Goal: Information Seeking & Learning: Learn about a topic

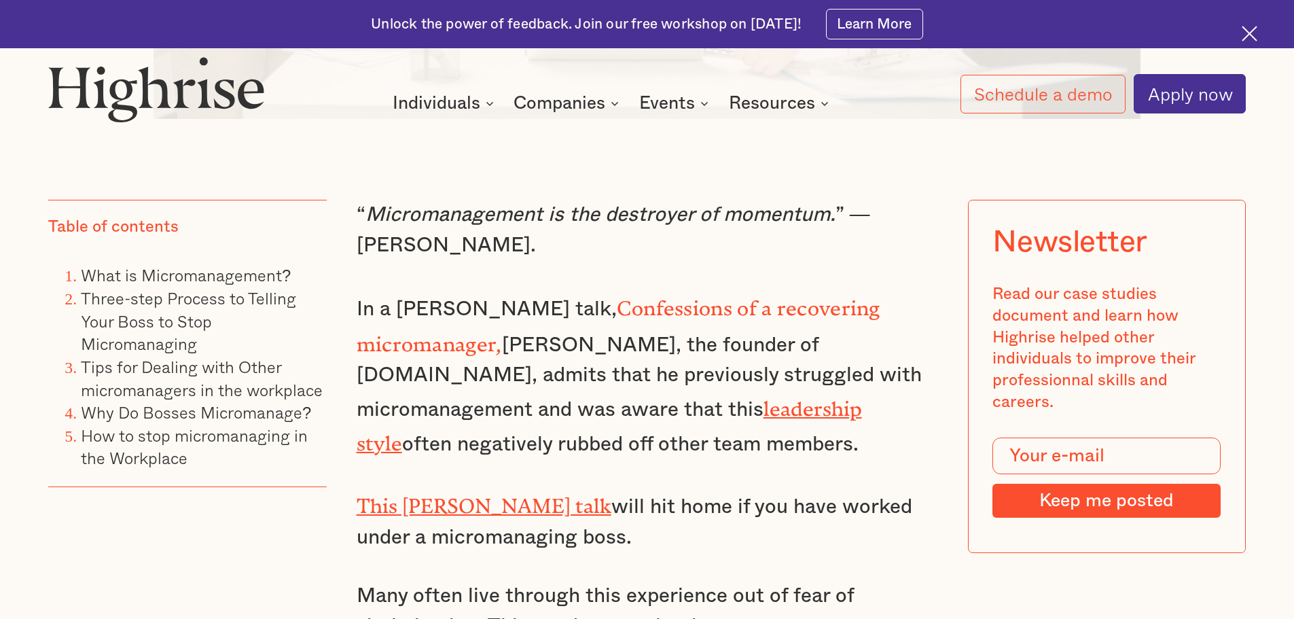
scroll to position [1154, 0]
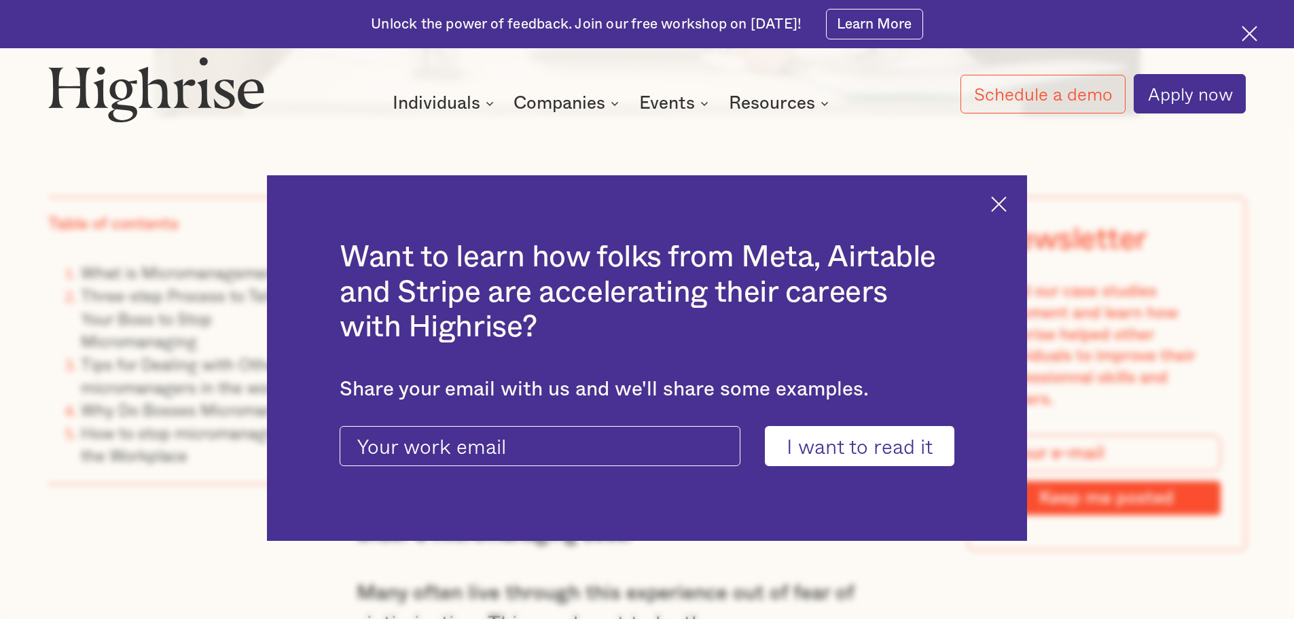
click at [1006, 208] on img at bounding box center [999, 204] width 16 height 16
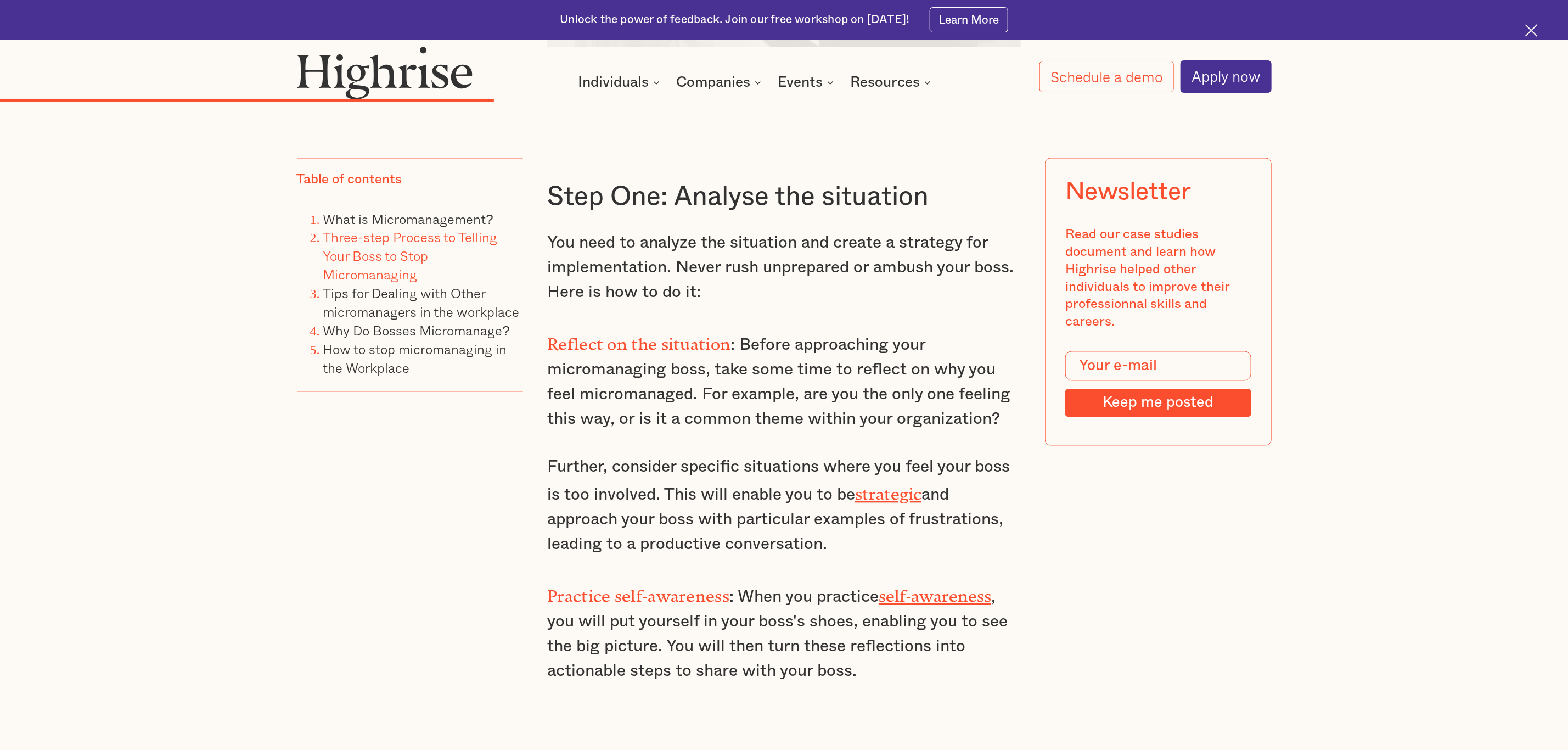
scroll to position [4789, 0]
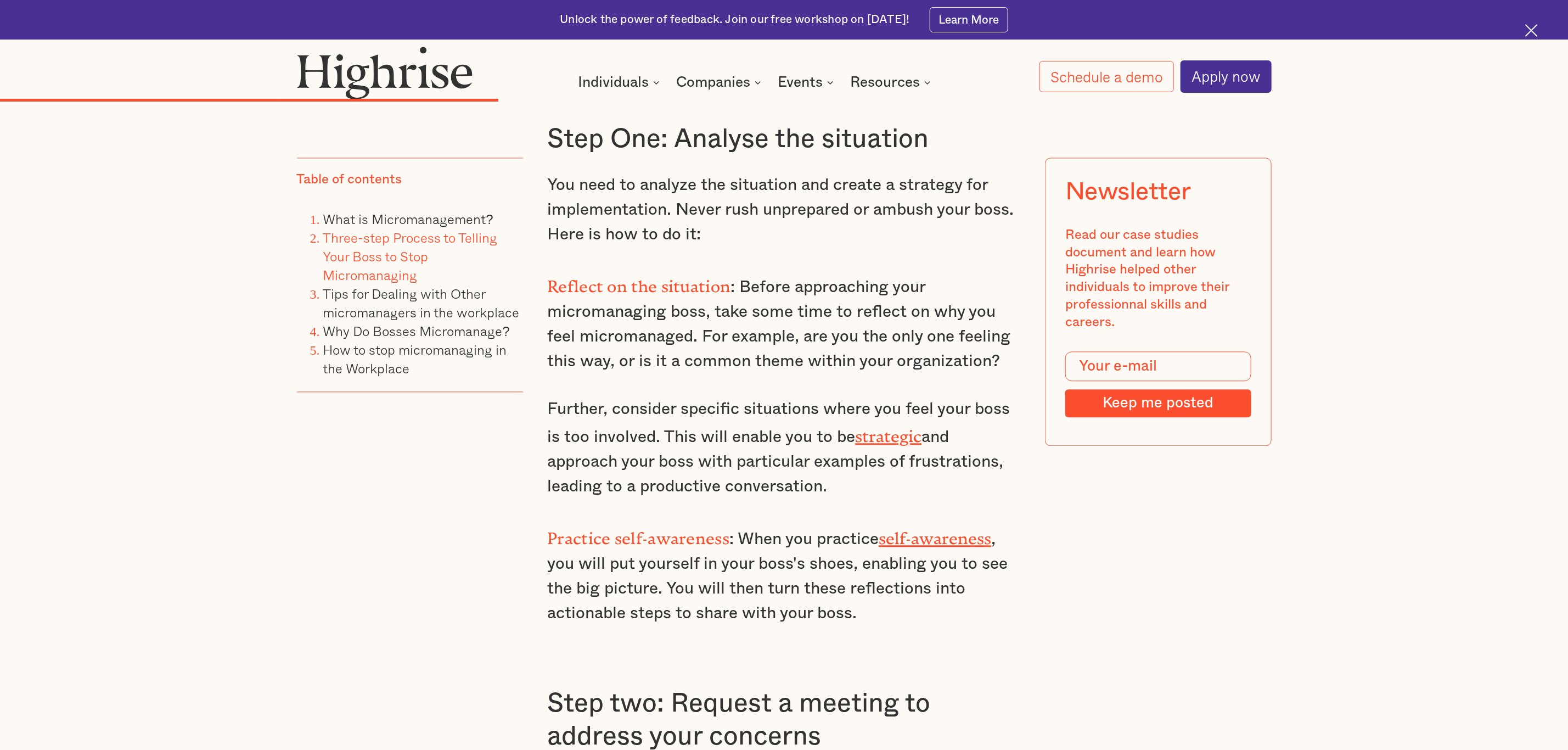
drag, startPoint x: 544, startPoint y: 395, endPoint x: 877, endPoint y: 461, distance: 339.5
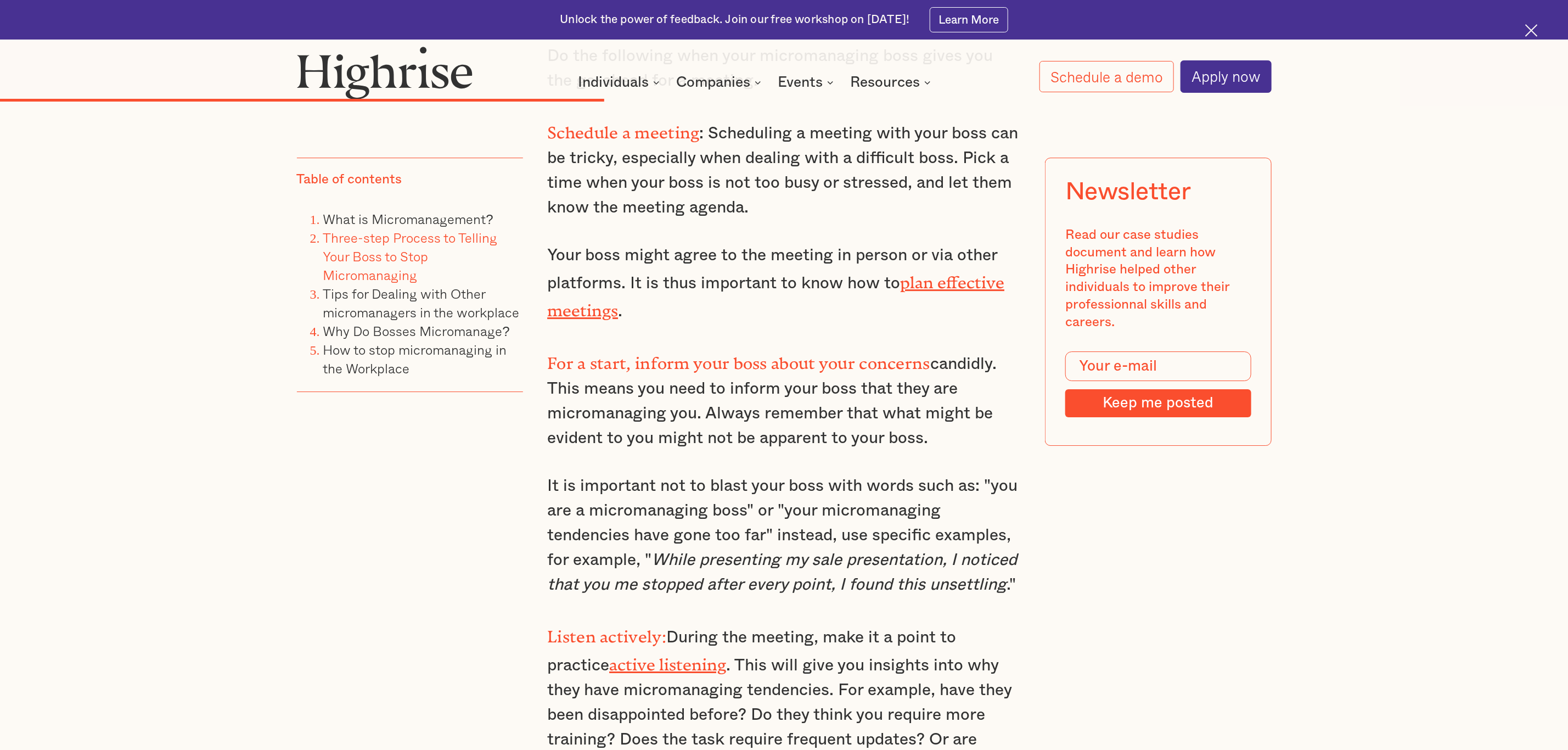
scroll to position [5695, 0]
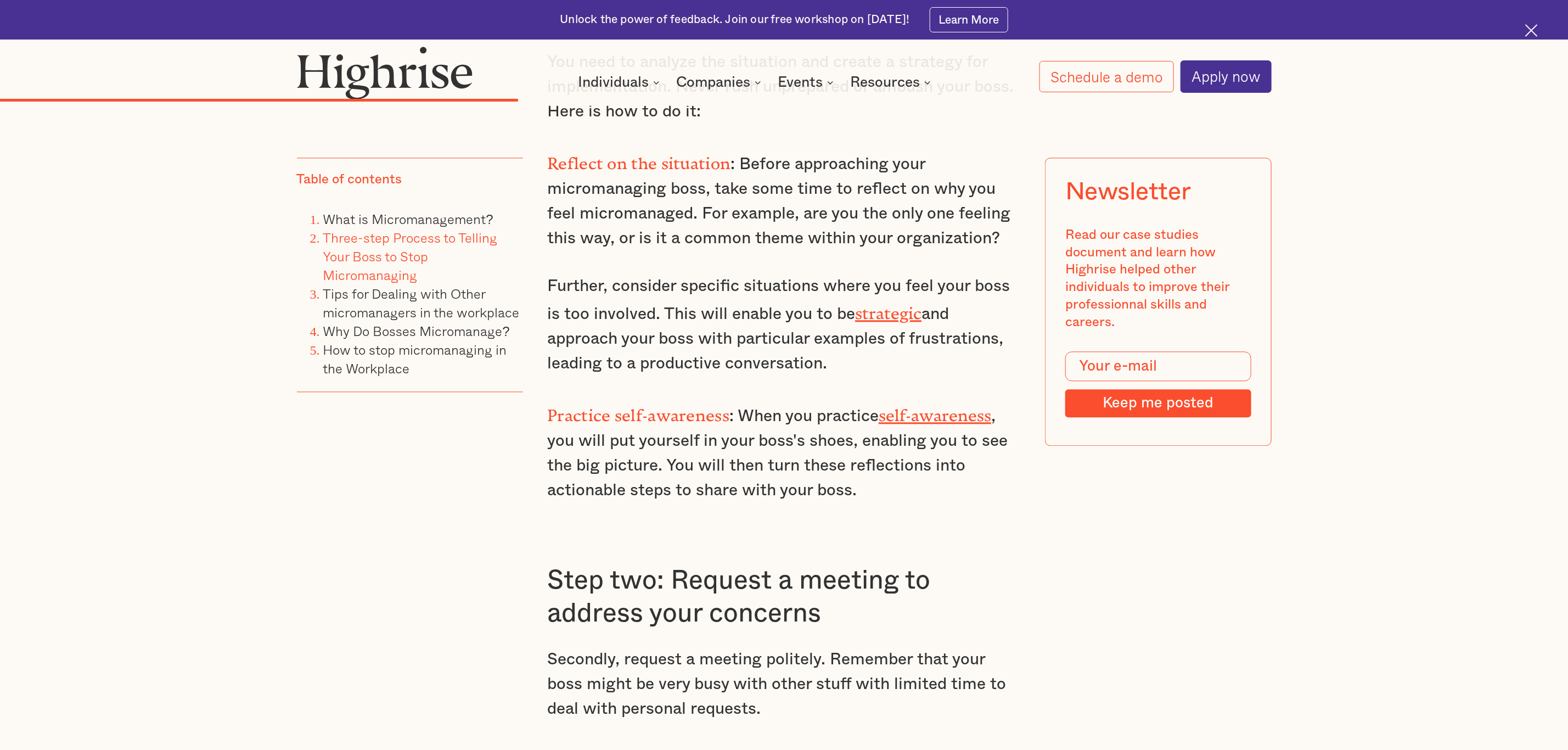
scroll to position [4955, 0]
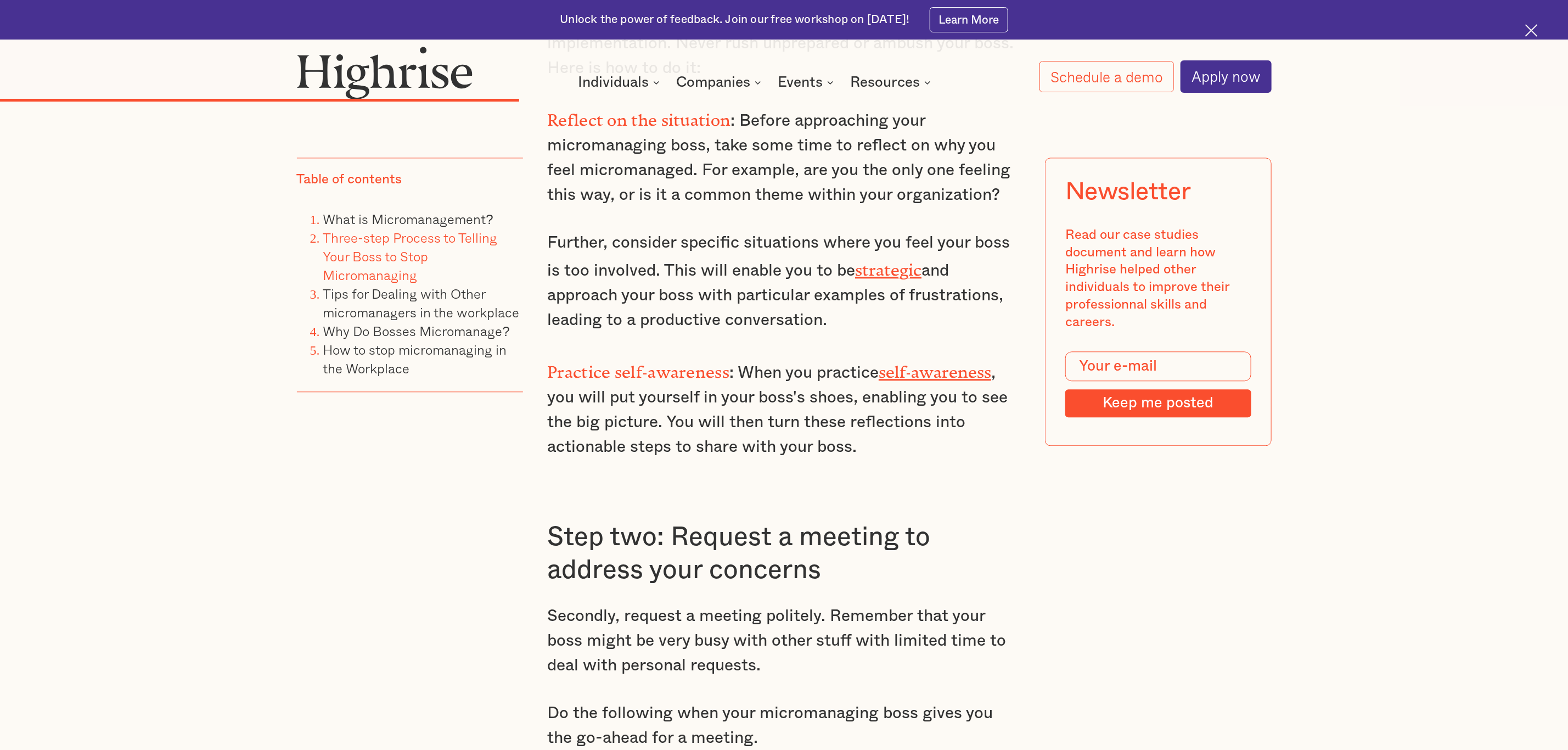
click at [550, 499] on h3 "Step two: Request a meeting to address your concerns" at bounding box center [784, 553] width 474 height 65
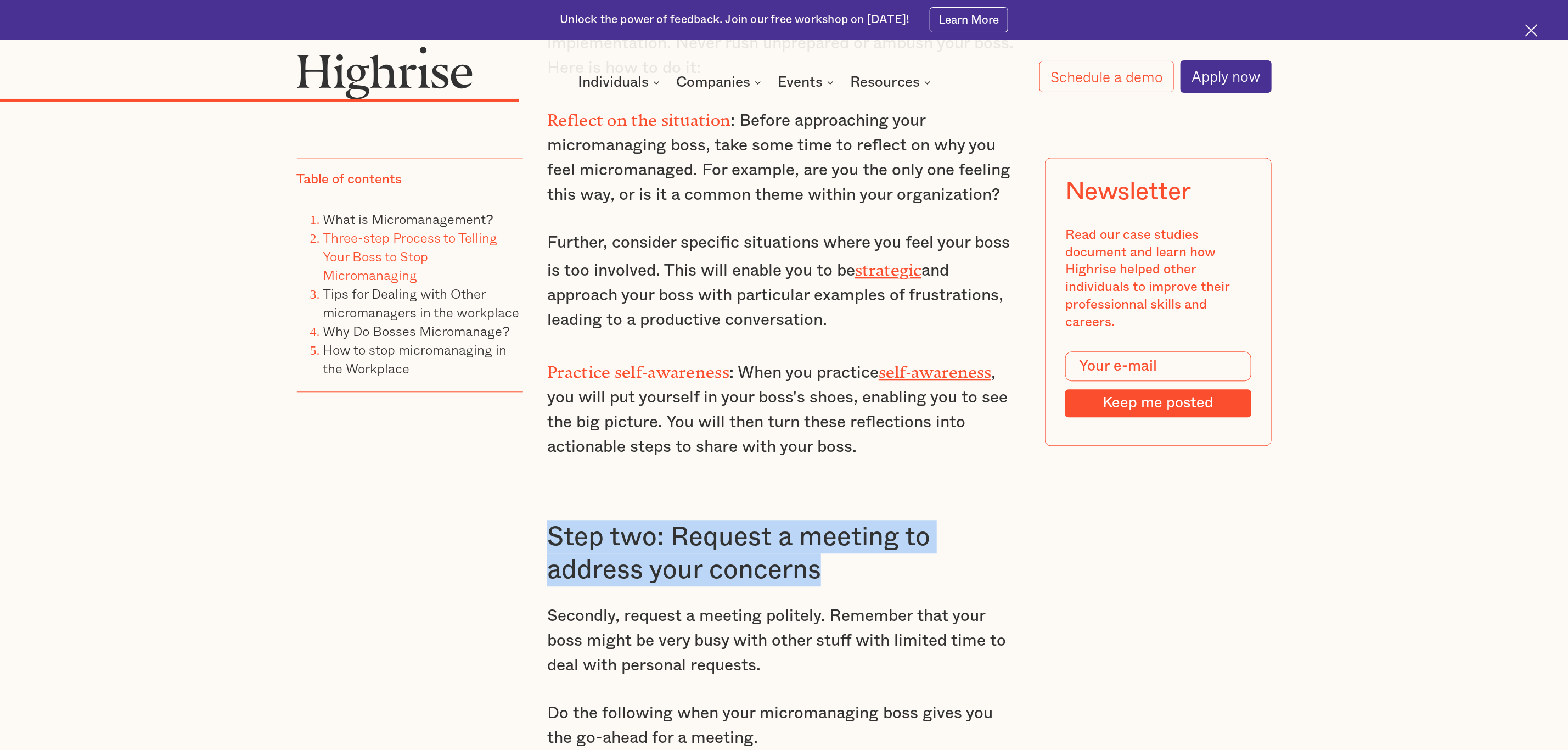
drag, startPoint x: 550, startPoint y: 505, endPoint x: 888, endPoint y: 546, distance: 340.5
click at [888, 499] on h3 "Step two: Request a meeting to address your concerns" at bounding box center [784, 553] width 474 height 65
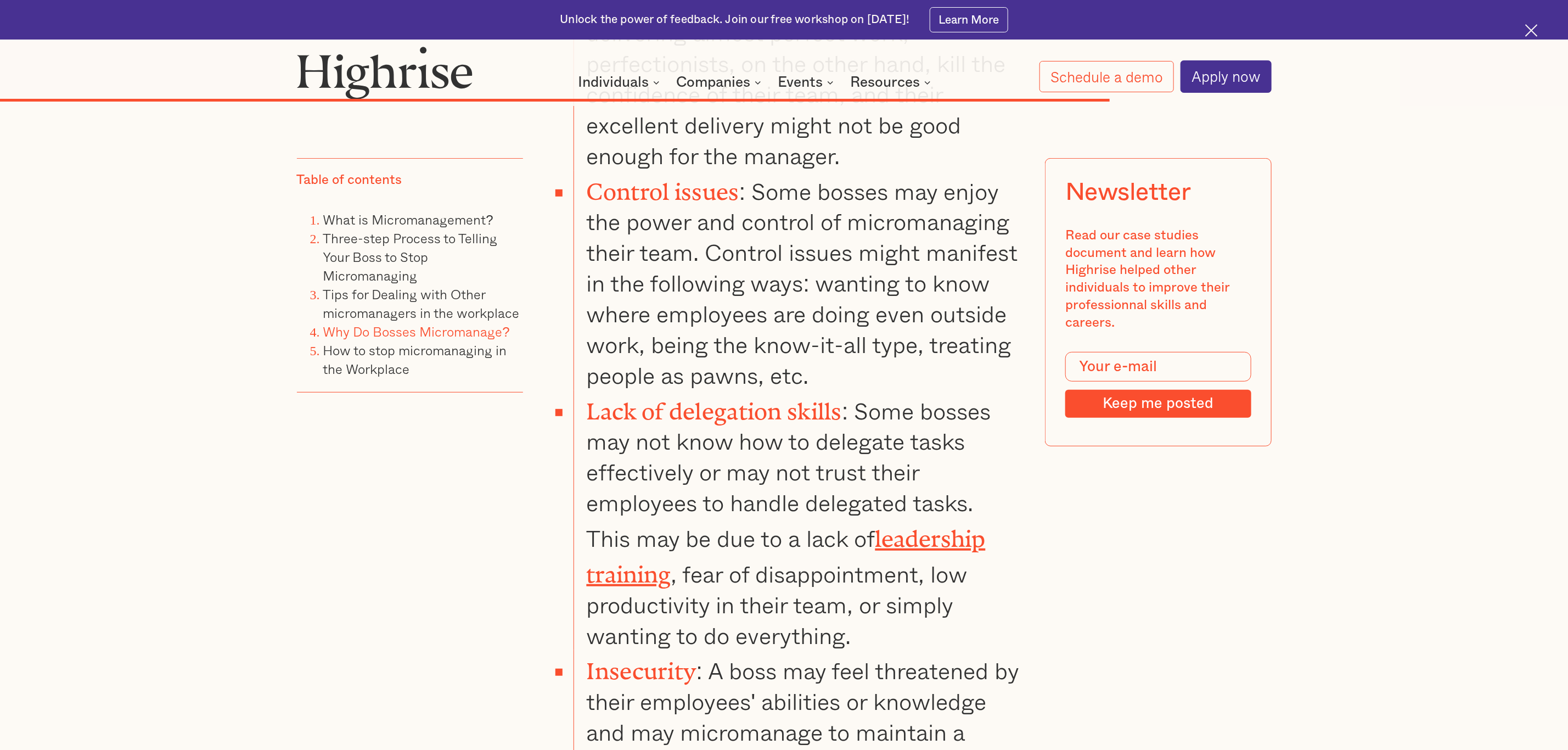
scroll to position [9730, 0]
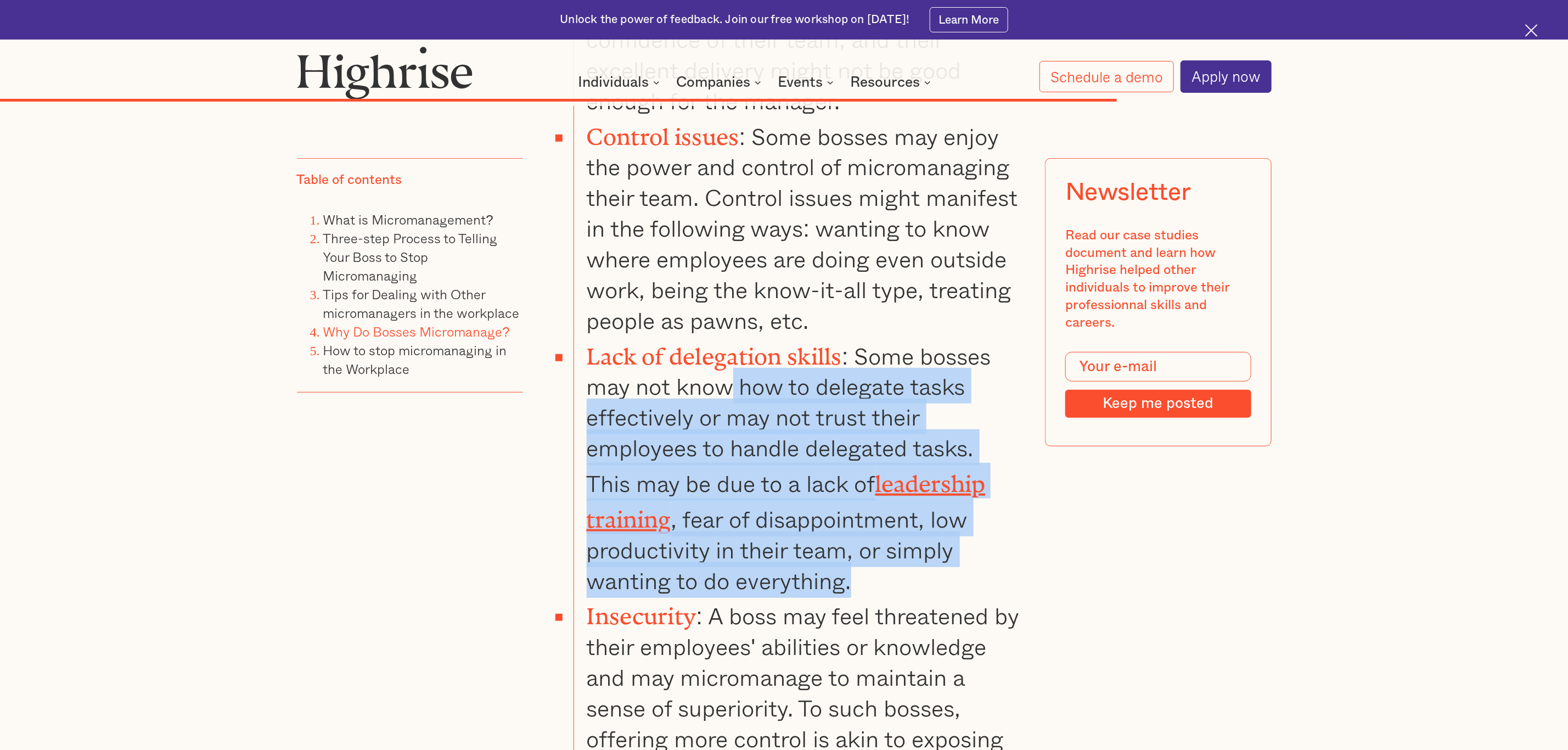
drag, startPoint x: 866, startPoint y: 442, endPoint x: 735, endPoint y: 255, distance: 228.3
click at [735, 335] on li "Lack of delegation skills : Some bosses may not know how to delegate tasks effe…" at bounding box center [797, 466] width 447 height 260
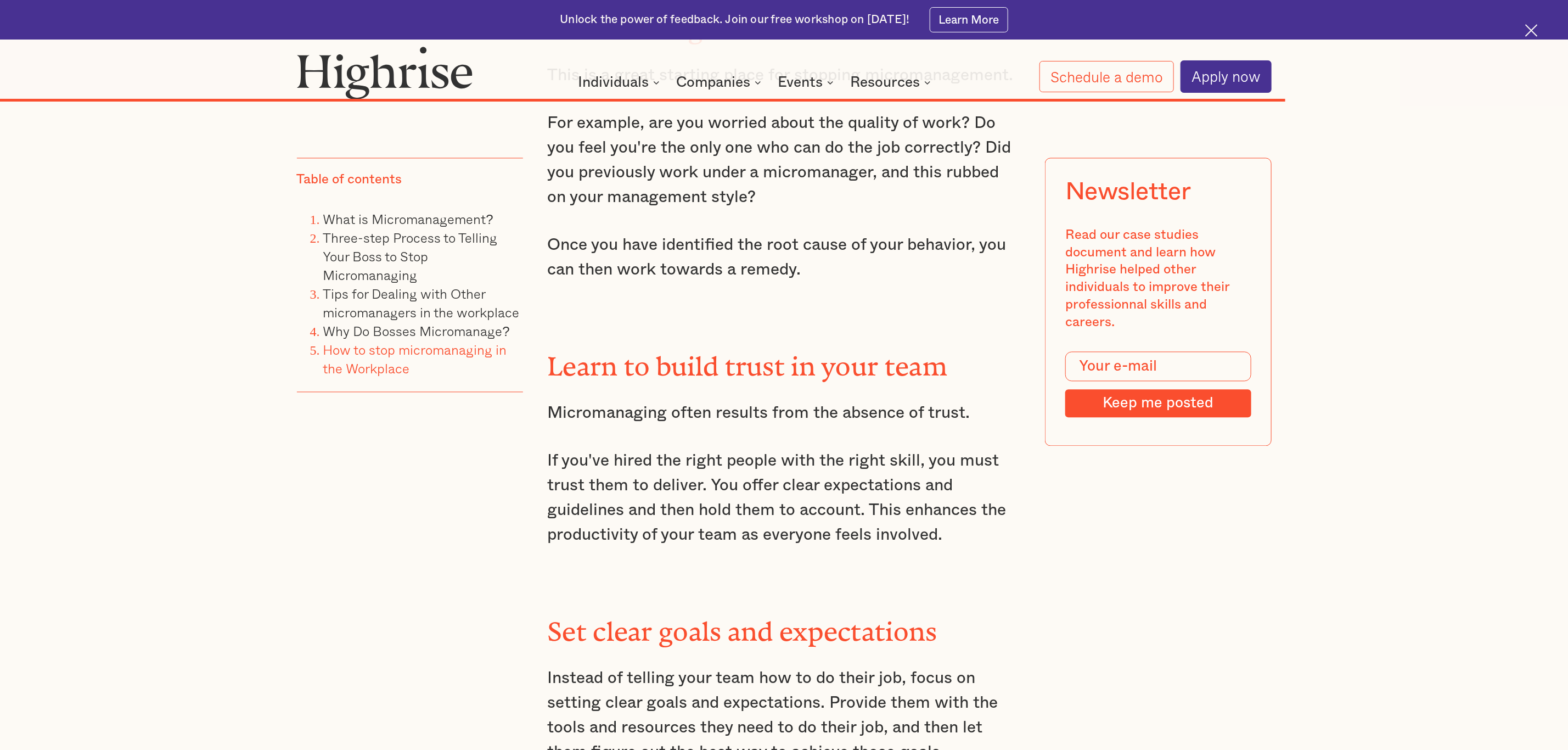
scroll to position [11130, 0]
